Goal: Transaction & Acquisition: Obtain resource

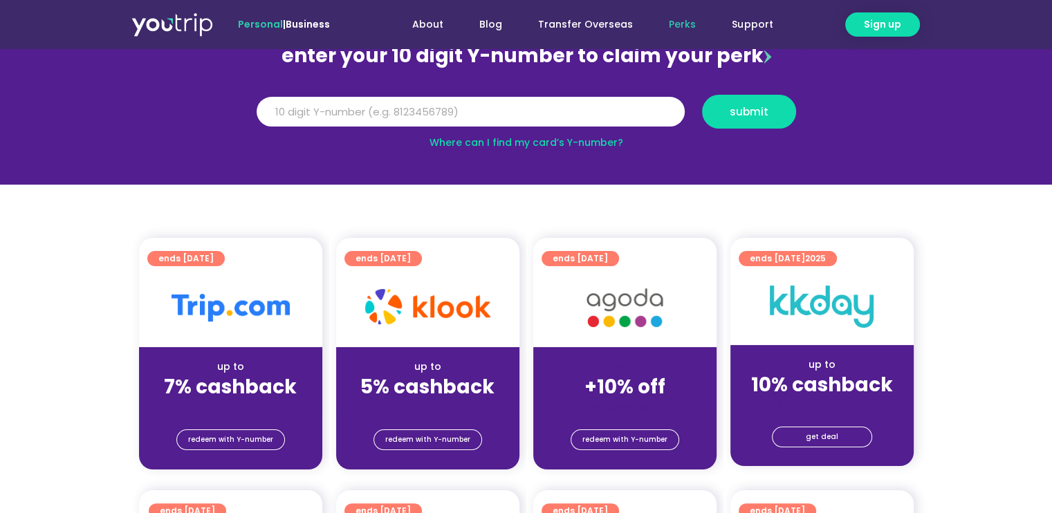
scroll to position [138, 0]
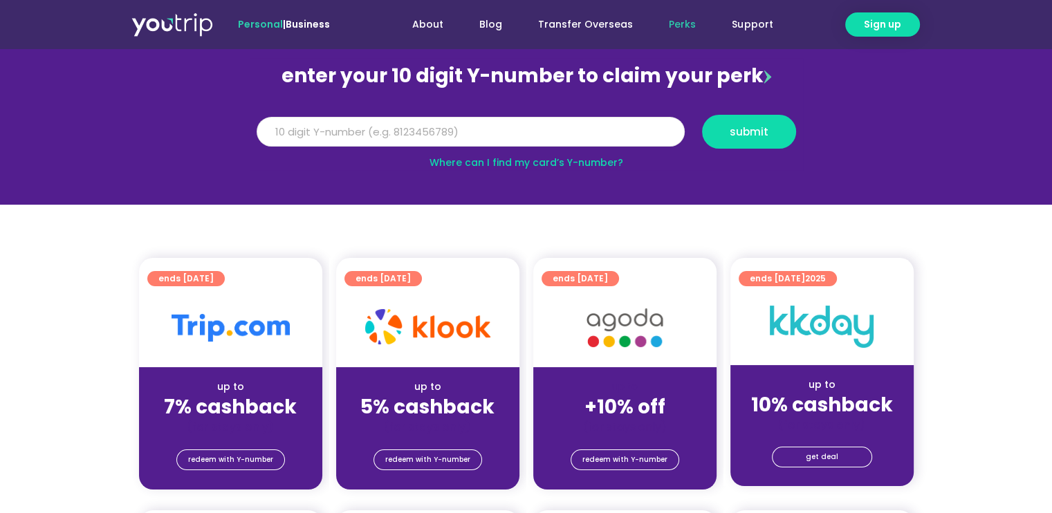
click at [470, 133] on input "Y Number" at bounding box center [471, 132] width 428 height 30
type input "5"
type input "8105585535"
click at [755, 137] on span "submit" at bounding box center [749, 132] width 39 height 10
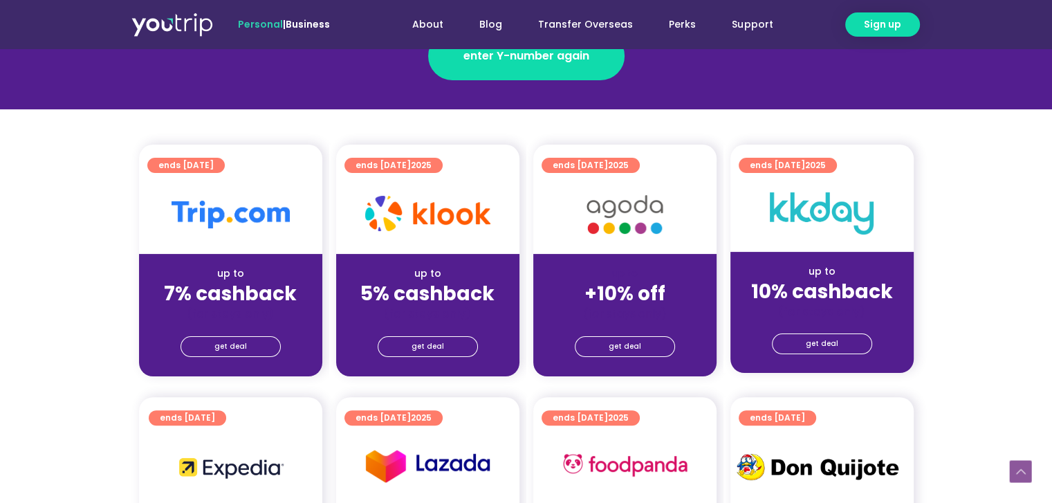
scroll to position [277, 0]
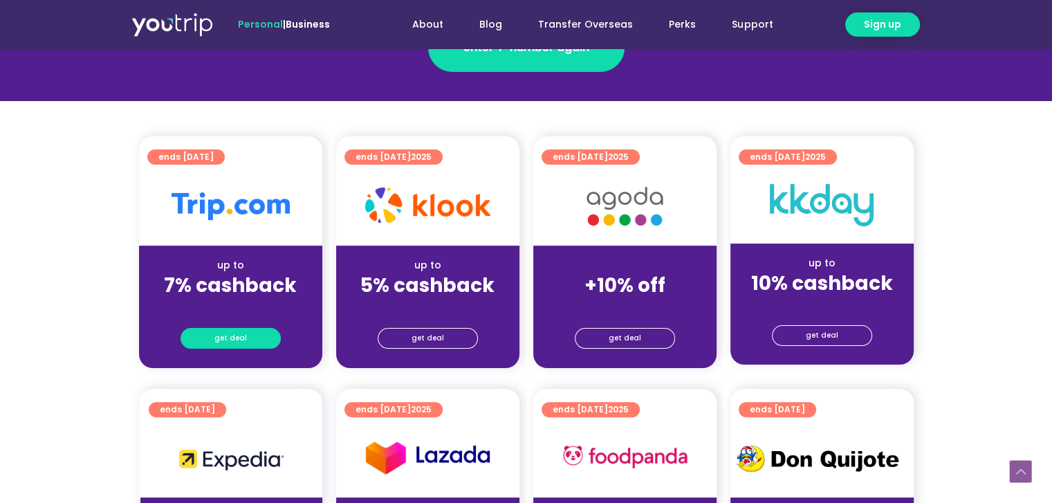
click at [228, 340] on span "get deal" at bounding box center [230, 338] width 33 height 19
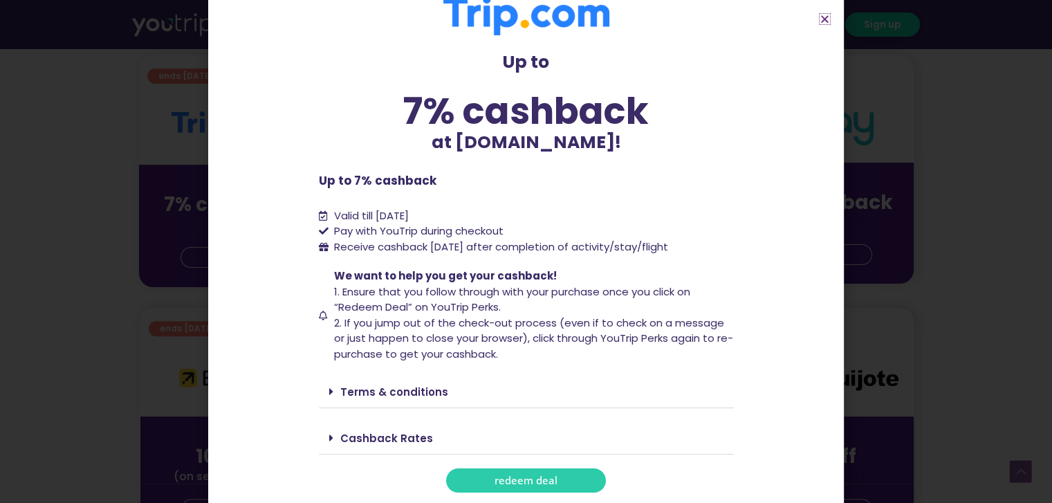
scroll to position [484, 0]
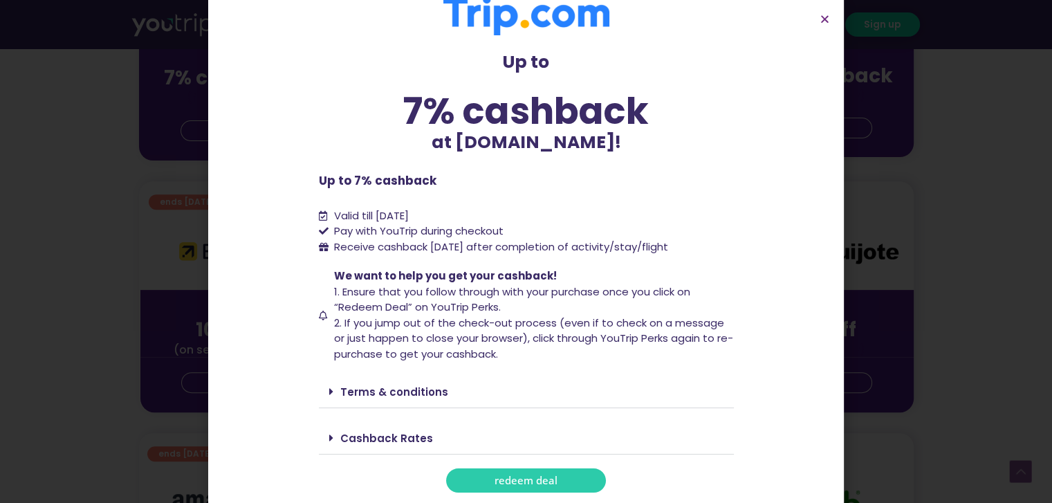
click at [538, 475] on span "redeem deal" at bounding box center [526, 480] width 63 height 10
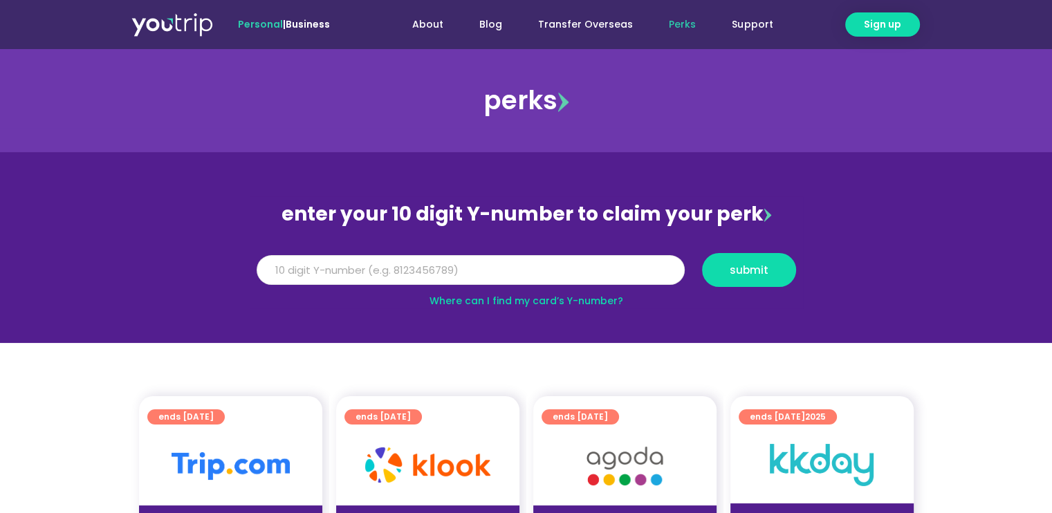
click at [493, 279] on input "Y Number" at bounding box center [471, 270] width 428 height 30
type input "8105585535"
click at [753, 284] on button "submit" at bounding box center [749, 270] width 94 height 34
